Goal: Check status: Check status

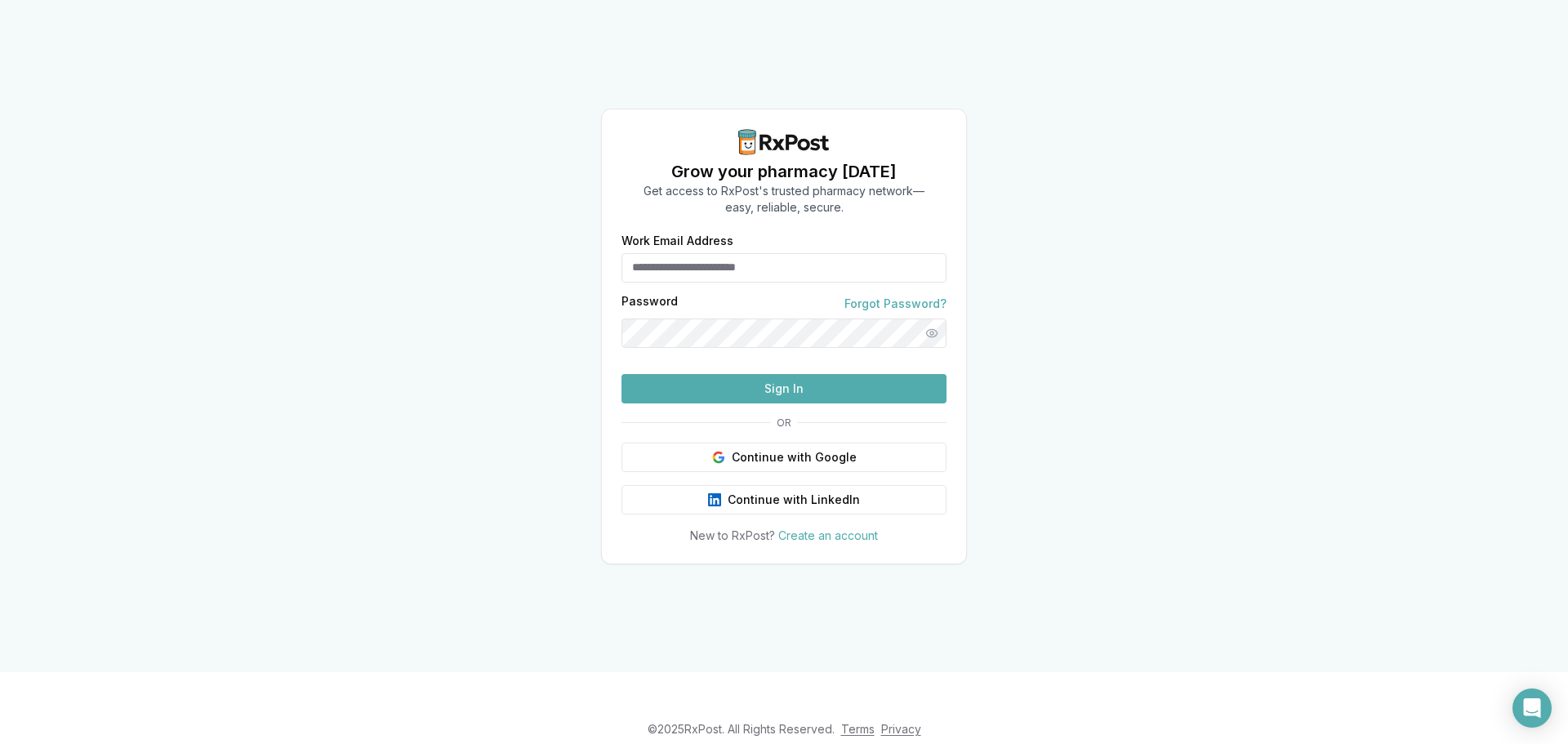
type input "**********"
click at [784, 404] on button "Sign In" at bounding box center [784, 388] width 325 height 29
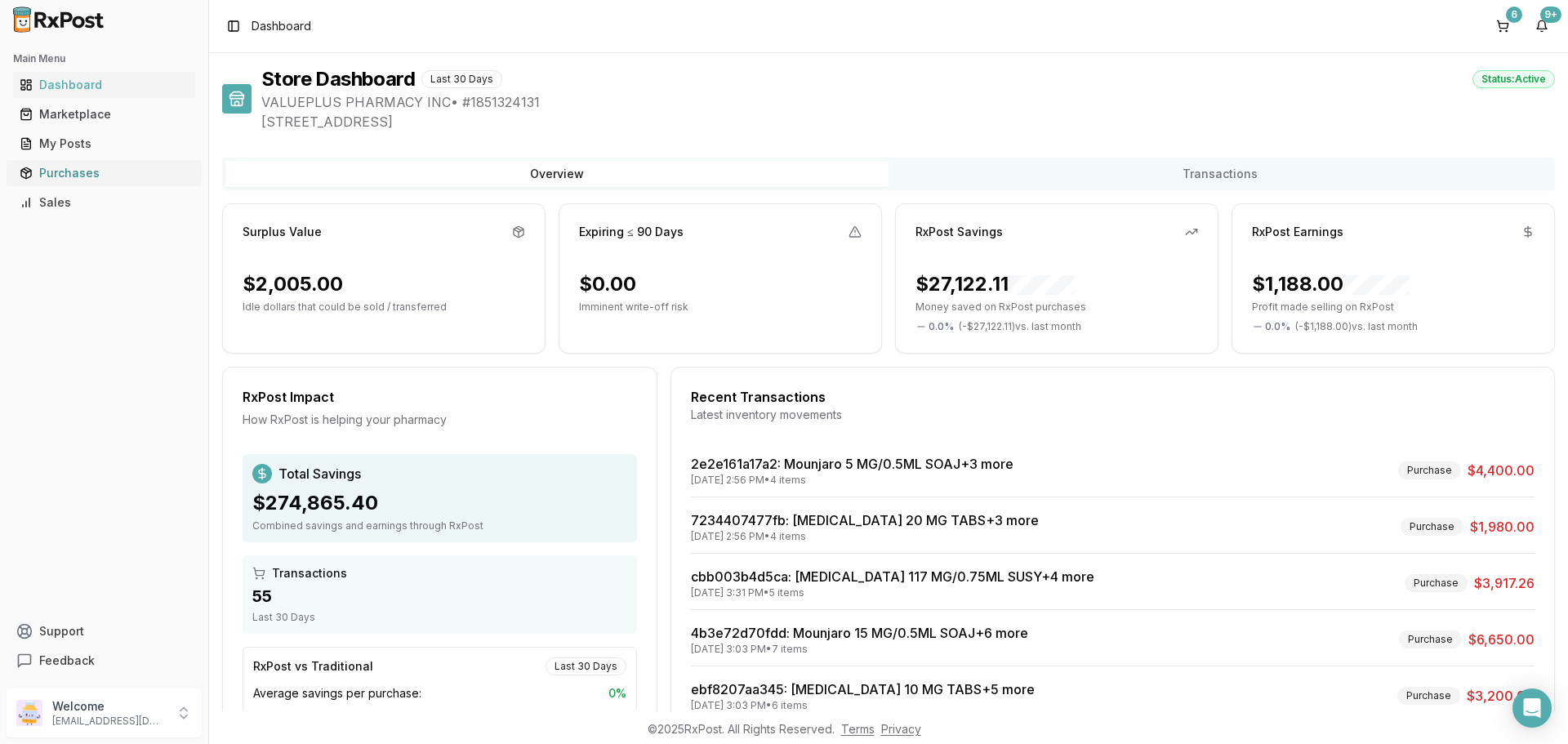
click at [78, 175] on div "Purchases" at bounding box center [104, 173] width 169 height 16
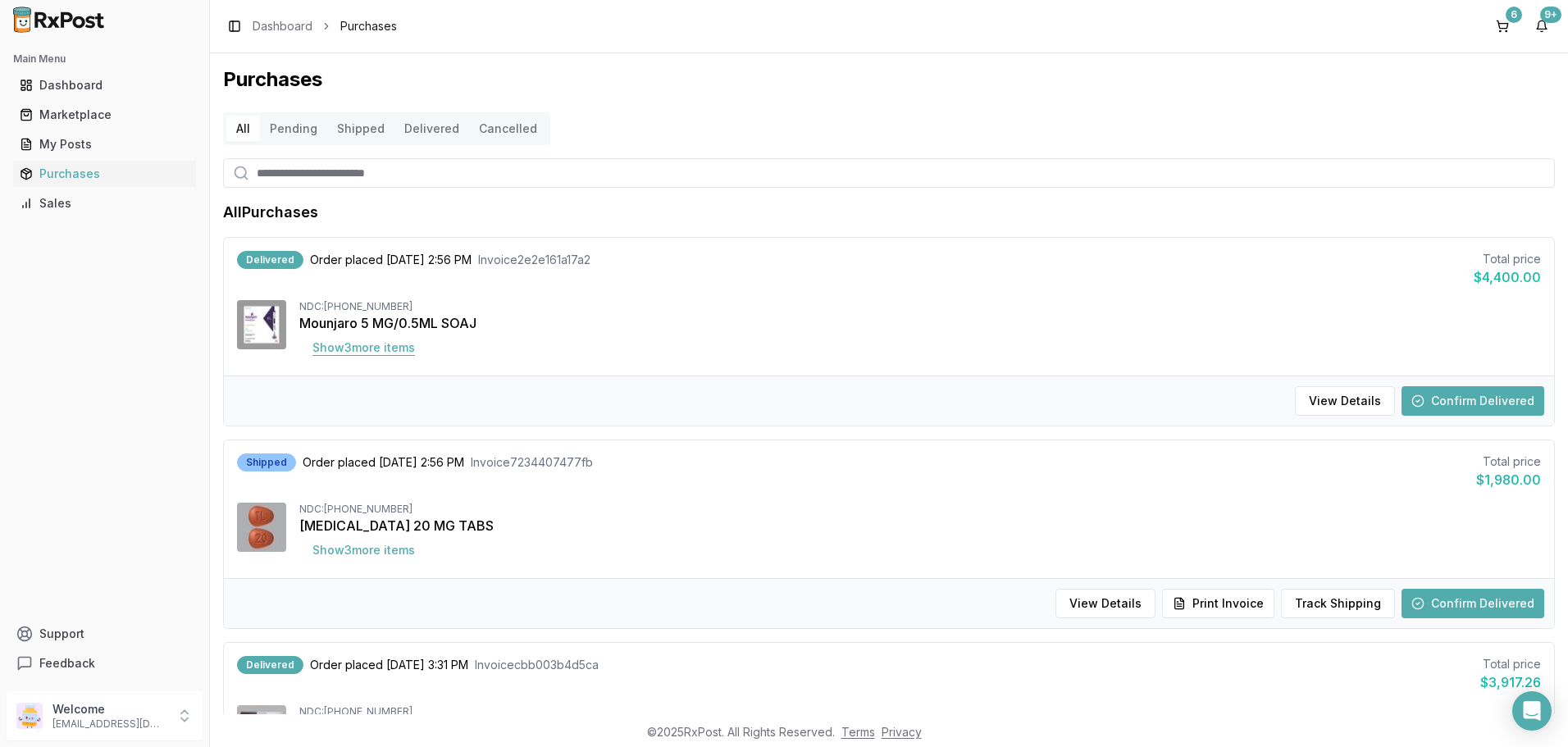
click at [383, 343] on button "Show 3 more item s" at bounding box center [364, 348] width 129 height 30
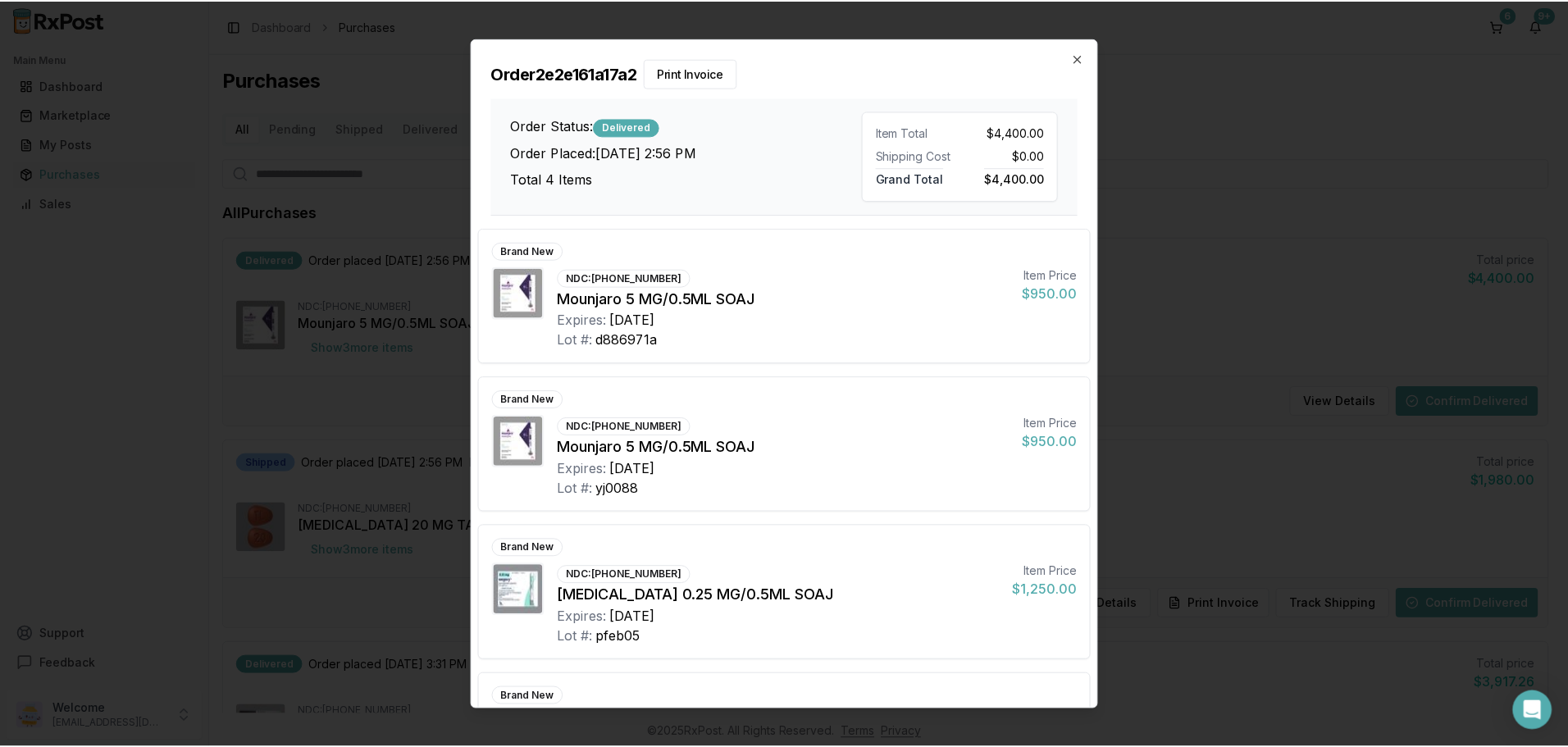
scroll to position [113, 0]
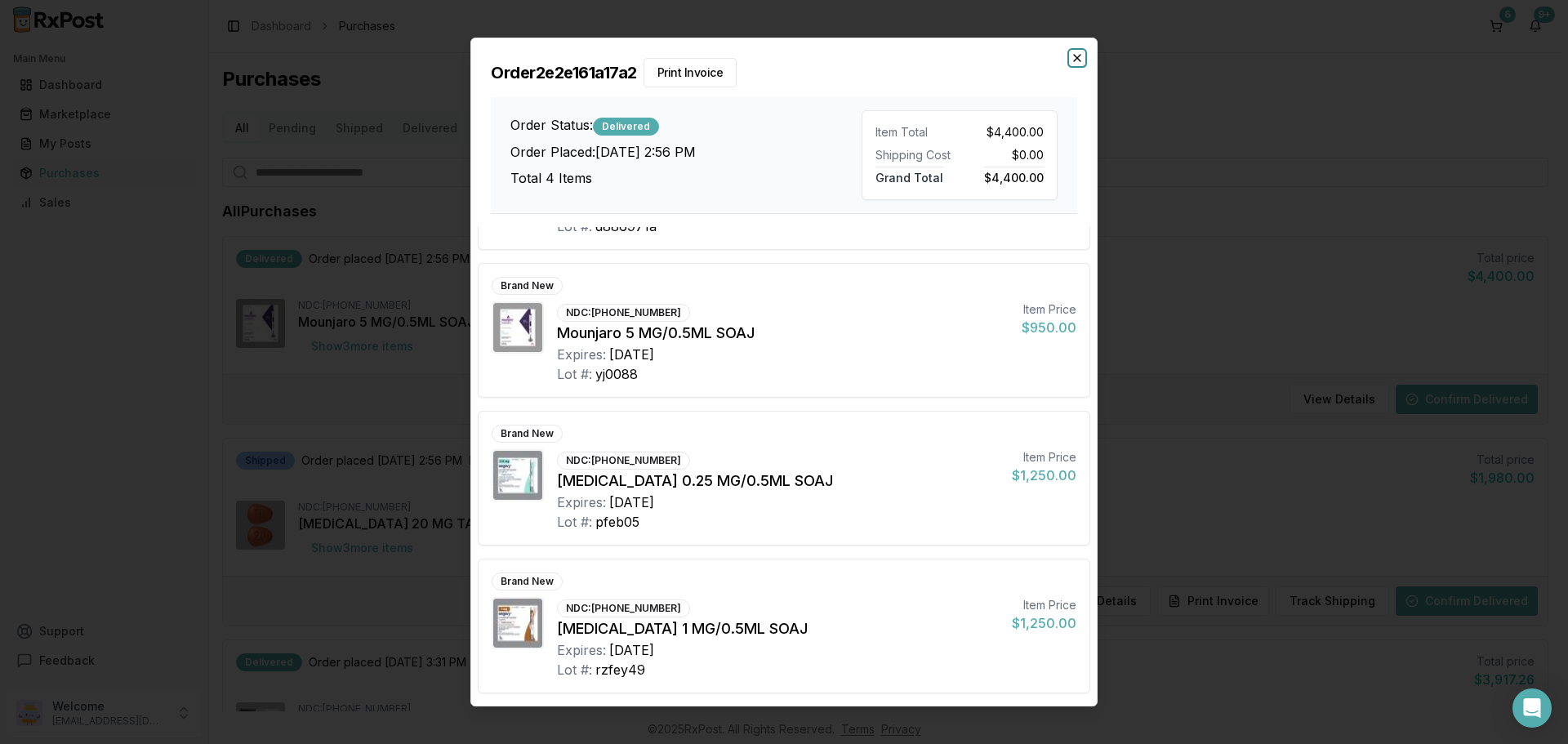
click at [1080, 60] on icon "button" at bounding box center [1078, 58] width 13 height 13
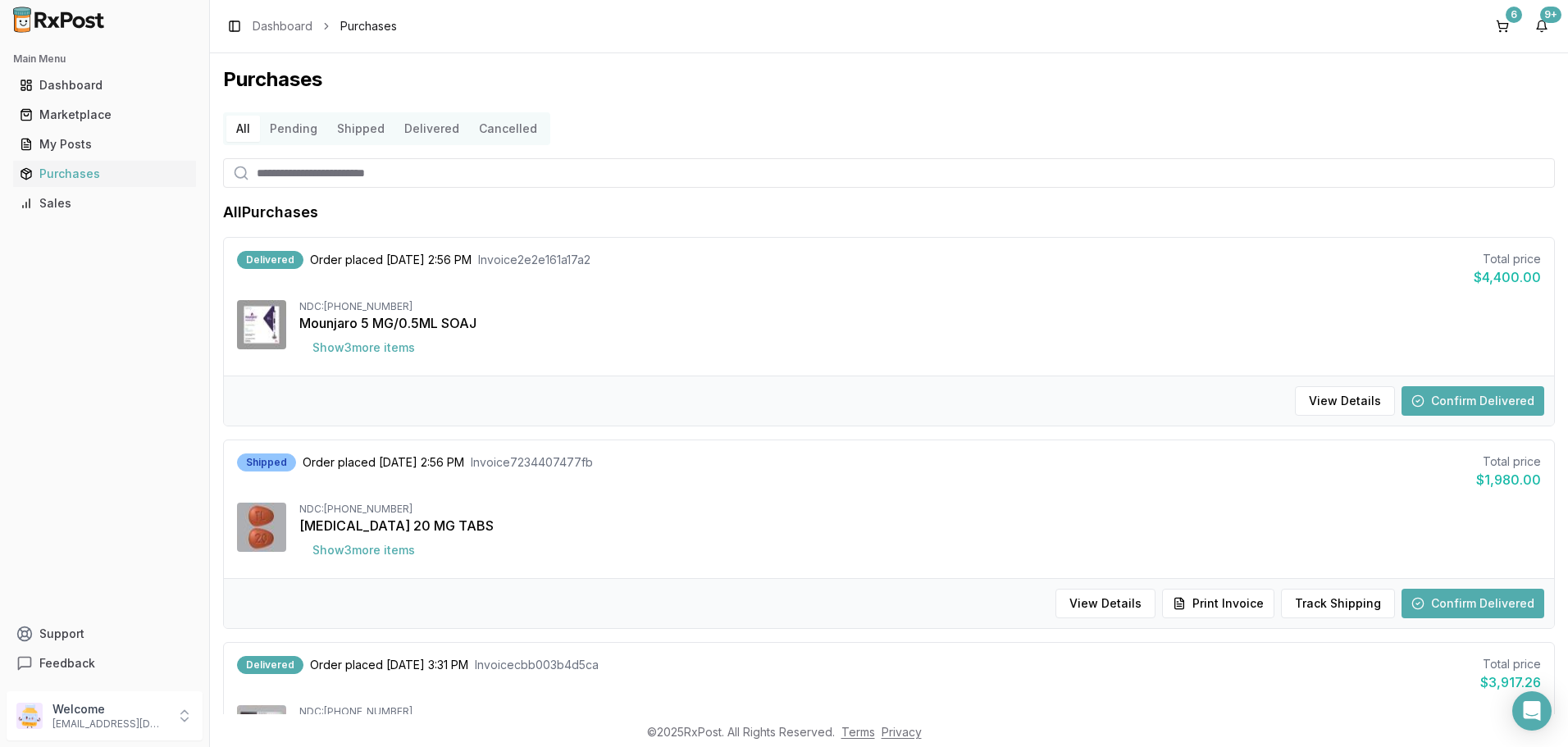
click at [1455, 404] on button "Confirm Delivered" at bounding box center [1473, 401] width 143 height 30
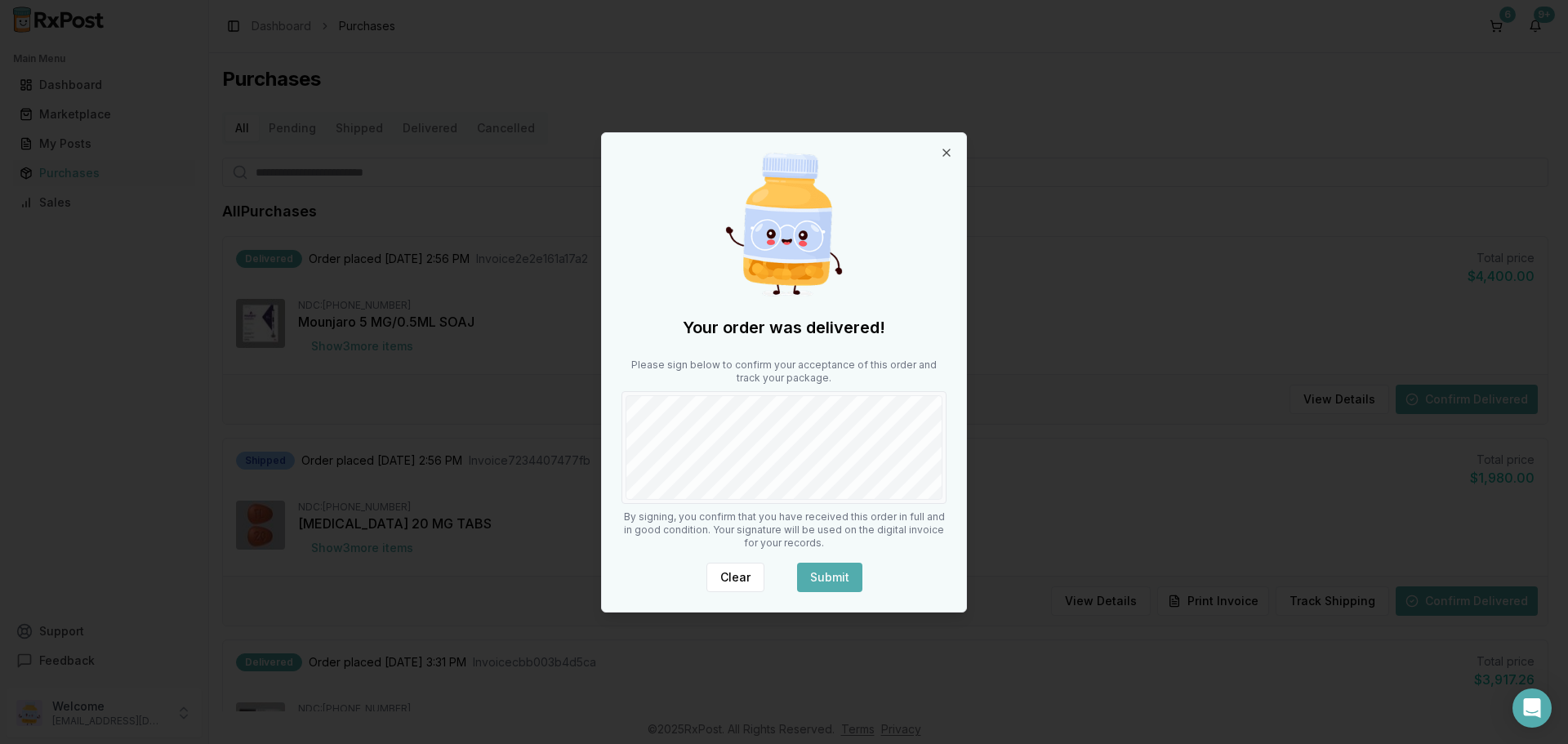
click at [848, 578] on button "Submit" at bounding box center [830, 577] width 66 height 29
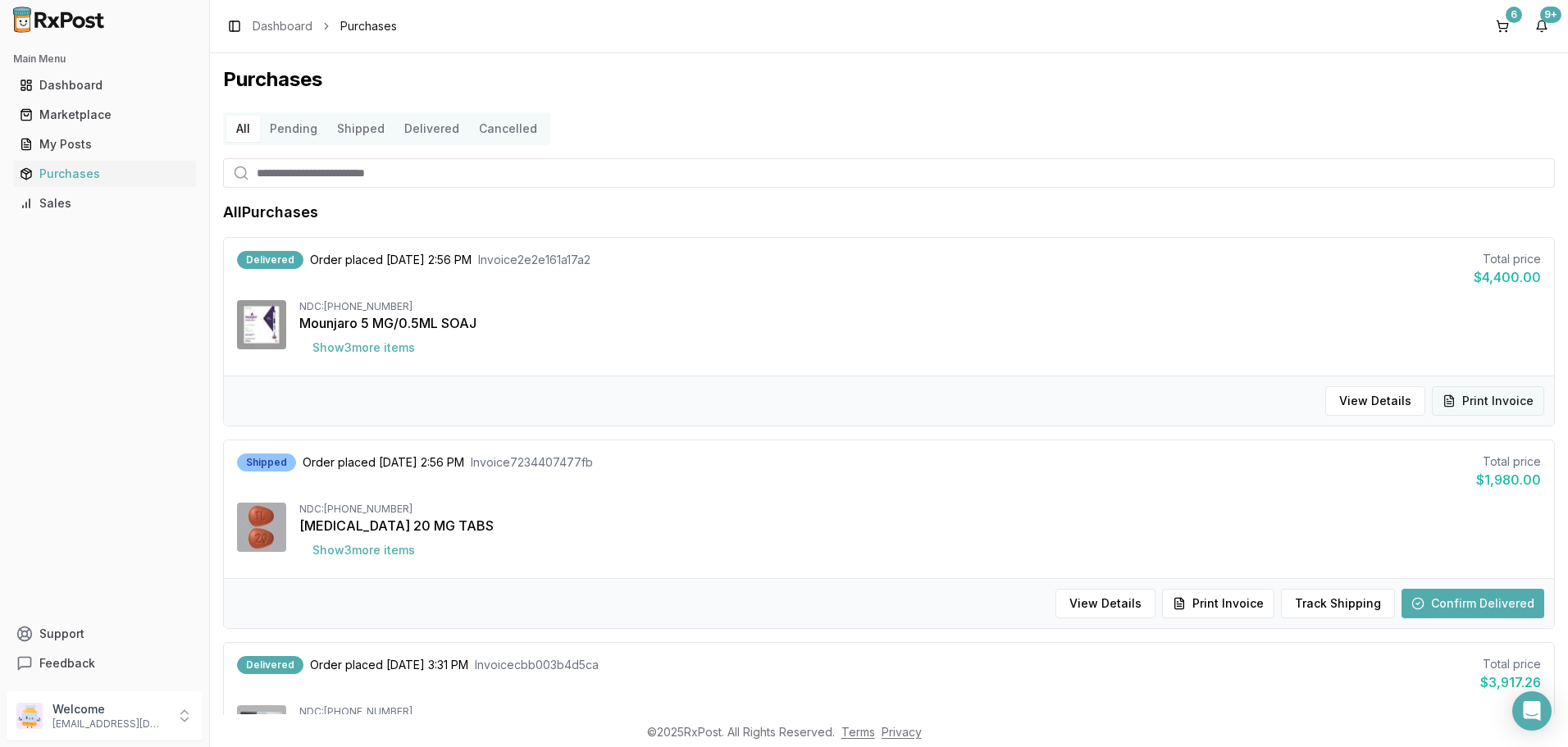
click at [1489, 397] on button "Print Invoice" at bounding box center [1488, 401] width 113 height 30
